Goal: Task Accomplishment & Management: Use online tool/utility

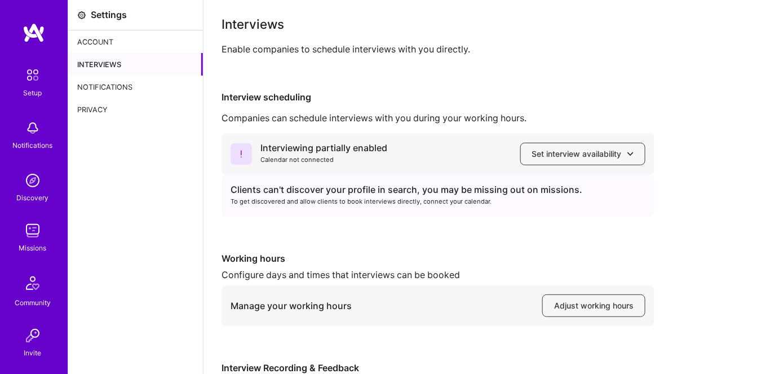
click at [32, 231] on img at bounding box center [32, 230] width 23 height 23
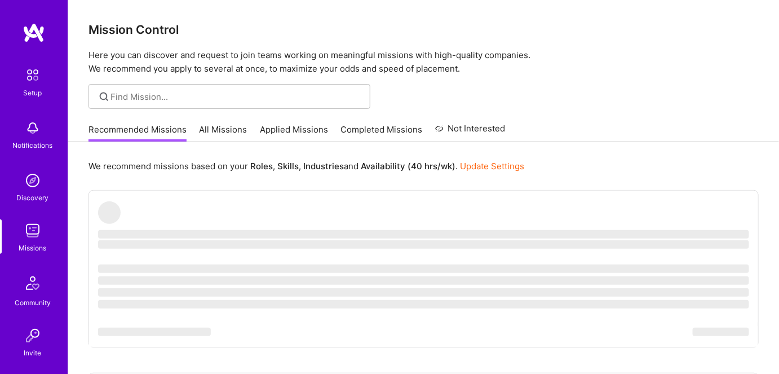
click at [234, 130] on link "All Missions" at bounding box center [224, 133] width 48 height 19
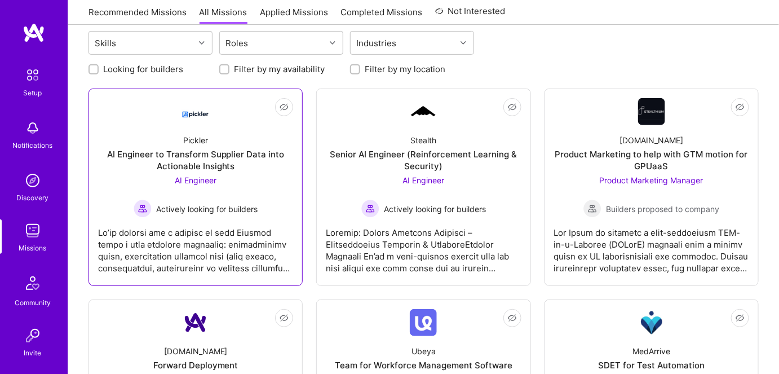
scroll to position [102, 0]
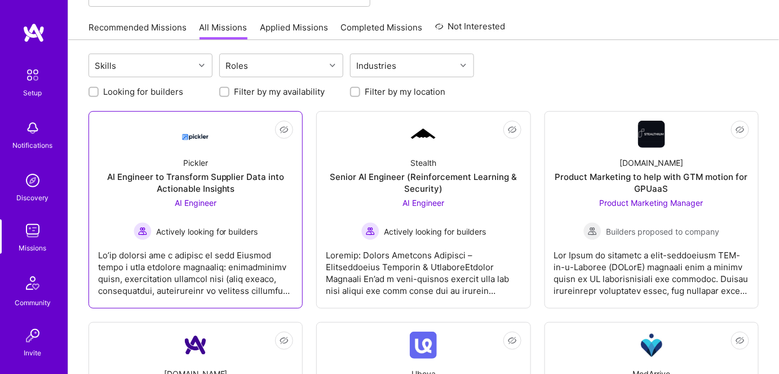
click at [231, 241] on div at bounding box center [195, 268] width 195 height 56
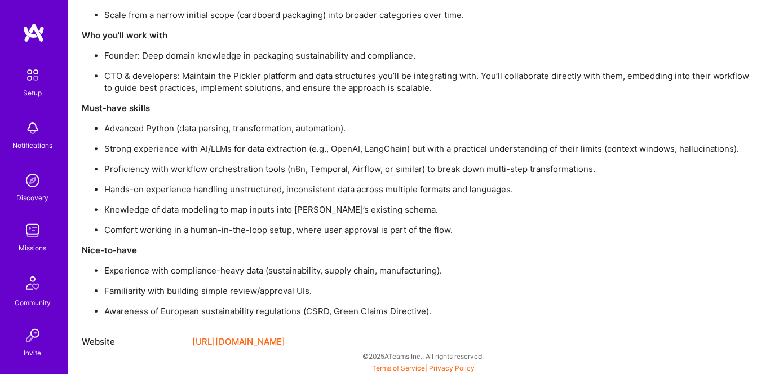
scroll to position [980, 0]
